Goal: Register for event/course

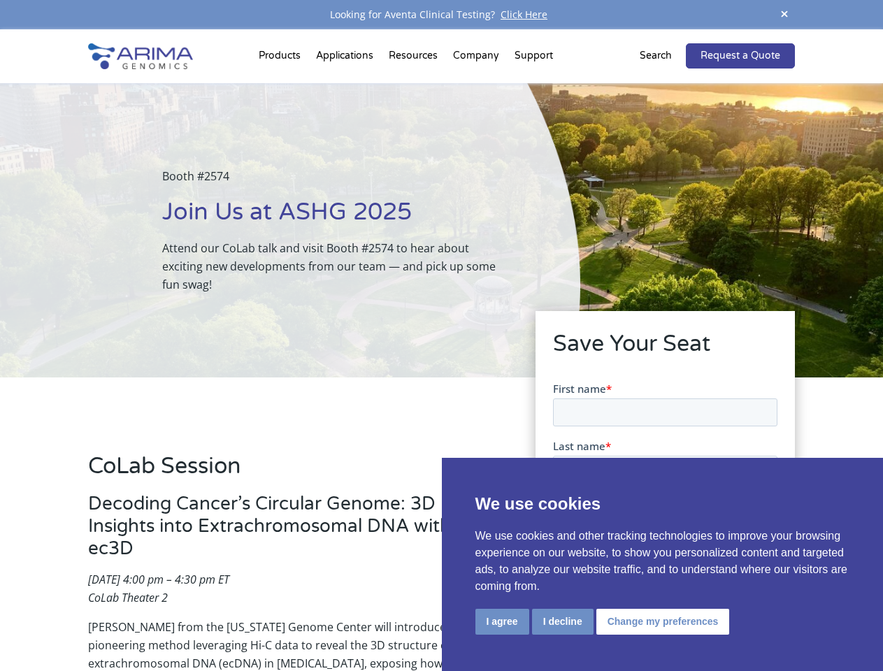
click at [441, 335] on div "Booth #2574 Join Us at ASHG 2025 Attend our CoLab talk and visit Booth #2574 to…" at bounding box center [290, 230] width 580 height 294
click at [502, 621] on button "I agree" at bounding box center [502, 622] width 54 height 26
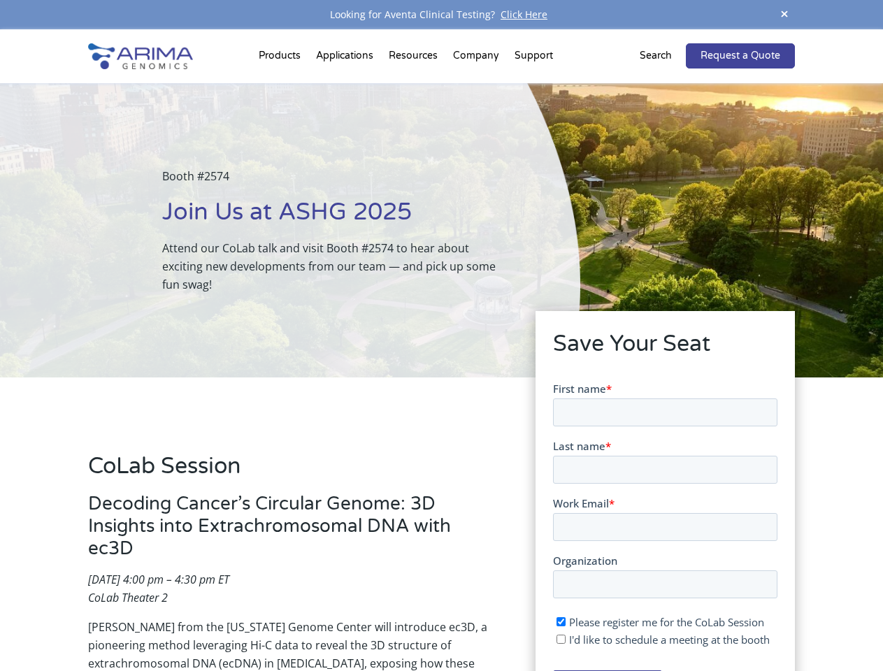
click at [561, 639] on input "I'd like to schedule a meeting at the booth" at bounding box center [560, 638] width 9 height 9
click at [660, 639] on span "I'd like to schedule a meeting at the booth" at bounding box center [668, 639] width 201 height 14
click at [565, 639] on input "I'd like to schedule a meeting at the booth" at bounding box center [560, 638] width 9 height 9
checkbox input "false"
click at [784, 15] on span at bounding box center [784, 15] width 21 height 19
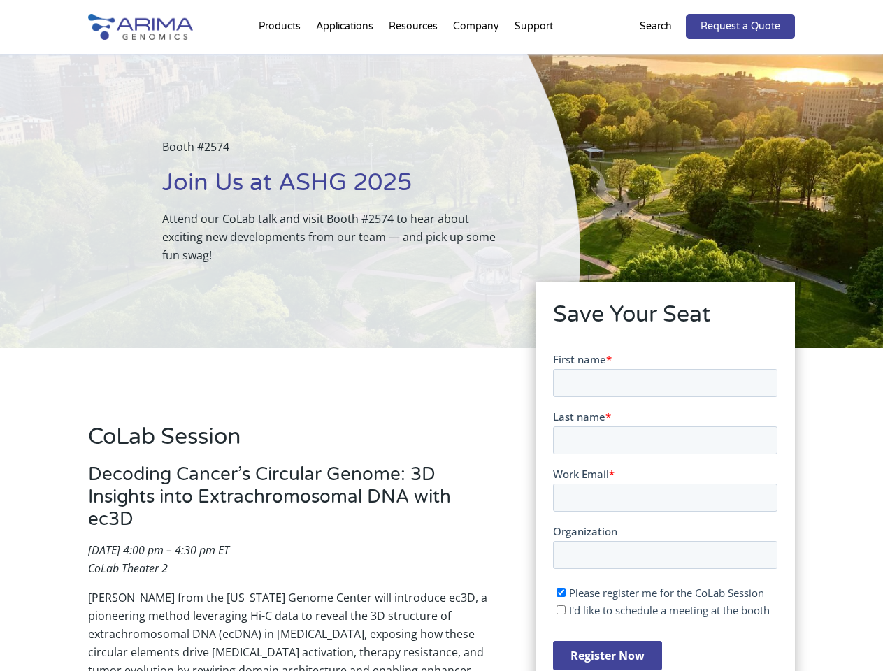
click at [282, 59] on div "Booth #2574 Join Us at ASHG 2025 Attend our CoLab talk and visit Booth #2574 to…" at bounding box center [290, 201] width 580 height 294
click at [414, 59] on div "Booth #2574 Join Us at ASHG 2025 Attend our CoLab talk and visit Booth #2574 to…" at bounding box center [290, 201] width 580 height 294
click at [477, 59] on div "Booth #2574 Join Us at ASHG 2025 Attend our CoLab talk and visit Booth #2574 to…" at bounding box center [290, 201] width 580 height 294
click at [533, 59] on div "Booth #2574 Join Us at ASHG 2025 Attend our CoLab talk and visit Booth #2574 to…" at bounding box center [290, 201] width 580 height 294
